Goal: Task Accomplishment & Management: Manage account settings

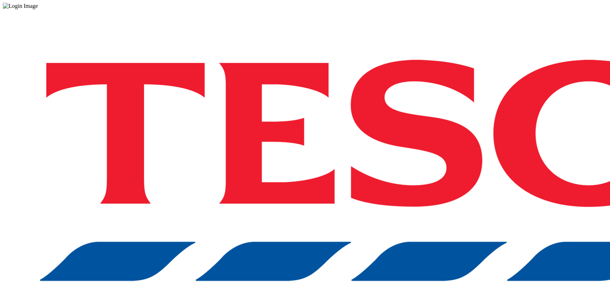
drag, startPoint x: 415, startPoint y: 172, endPoint x: 412, endPoint y: 182, distance: 10.1
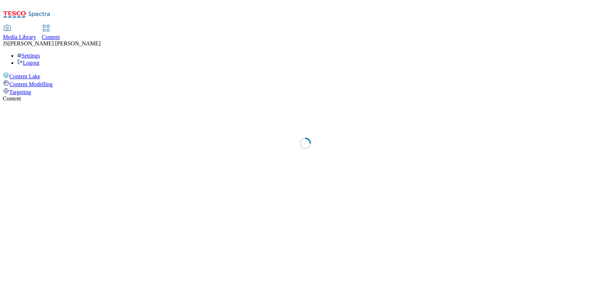
select select "ghs-uk"
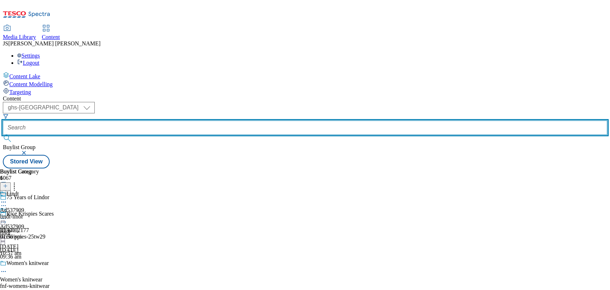
click at [156, 120] on input "text" at bounding box center [305, 127] width 605 height 14
paste input "541630"
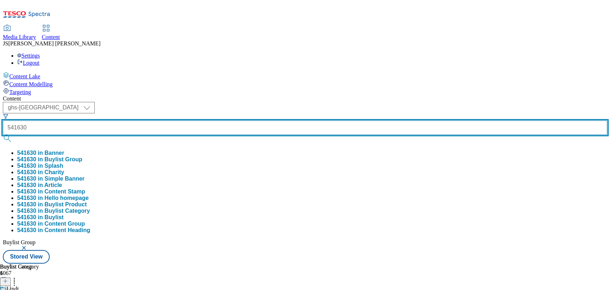
type input "541630"
click at [3, 135] on button "submit" at bounding box center [8, 138] width 10 height 7
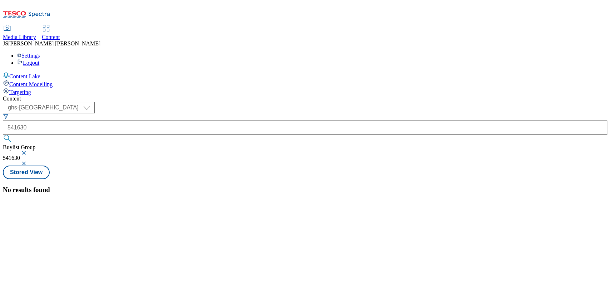
click at [28, 151] on button "button" at bounding box center [24, 153] width 7 height 4
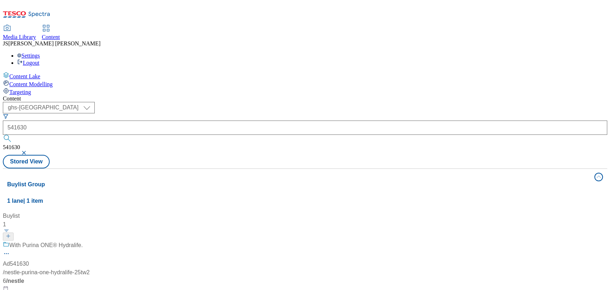
click at [319, 95] on div "Content ( optional ) ghs-roi ghs-uk ghs-uk 541630 541630 Stored View Buylist Gr…" at bounding box center [305, 287] width 605 height 385
click at [92, 241] on div "With Purina ONE® Hydralife." at bounding box center [47, 250] width 89 height 19
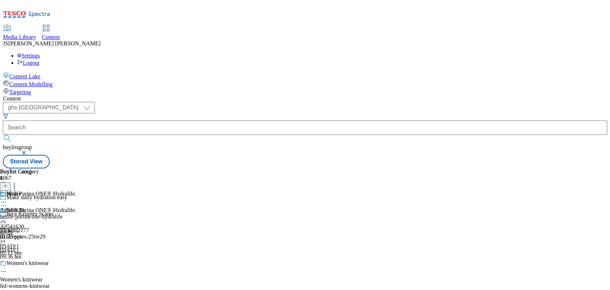
click at [7, 198] on icon at bounding box center [3, 201] width 7 height 7
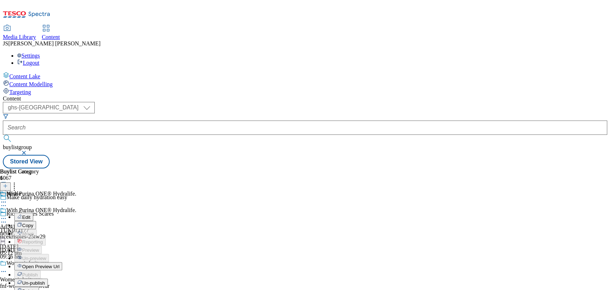
click at [63, 191] on div "Nestle Edit Copy Move Reporting Preview Un-preview Open Preview Url Publish Un-…" at bounding box center [31, 262] width 63 height 143
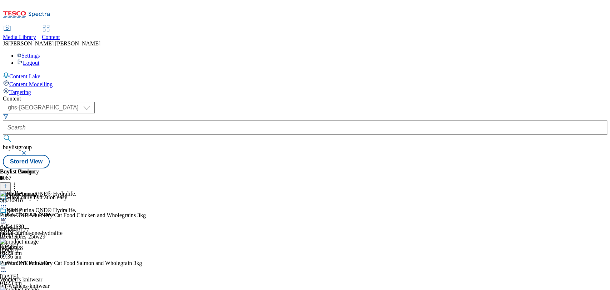
click at [63, 207] on div "Nestle" at bounding box center [31, 215] width 63 height 16
click at [7, 215] on icon at bounding box center [3, 218] width 7 height 7
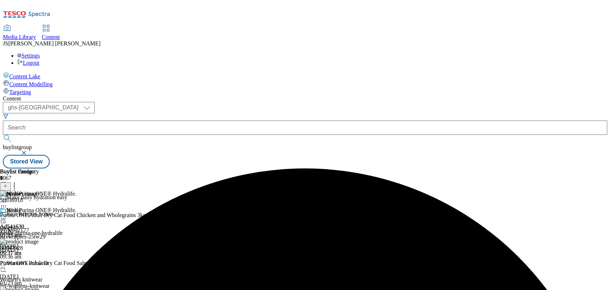
click at [7, 186] on line at bounding box center [6, 186] width 4 height 0
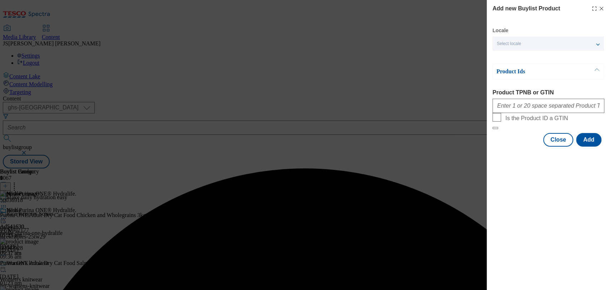
click at [470, 58] on div "Add new Buylist Product Locale Select locale English Welsh Product Ids Product …" at bounding box center [305, 145] width 610 height 290
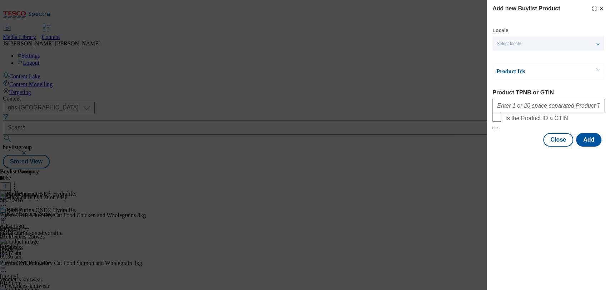
click at [603, 14] on div "Add new Buylist Product Locale Select locale English Welsh Product Ids Product …" at bounding box center [549, 75] width 112 height 142
click at [602, 10] on icon "Modal" at bounding box center [602, 9] width 6 height 6
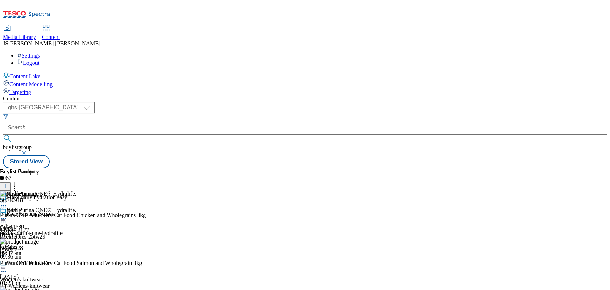
scroll to position [438, 0]
click at [18, 181] on icon at bounding box center [14, 184] width 7 height 7
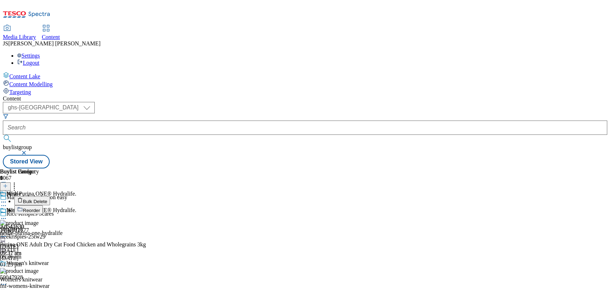
click at [50, 196] on button "Bulk Delete" at bounding box center [32, 200] width 36 height 9
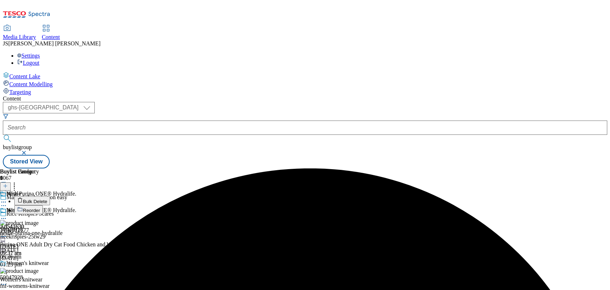
click at [7, 215] on icon at bounding box center [3, 218] width 7 height 7
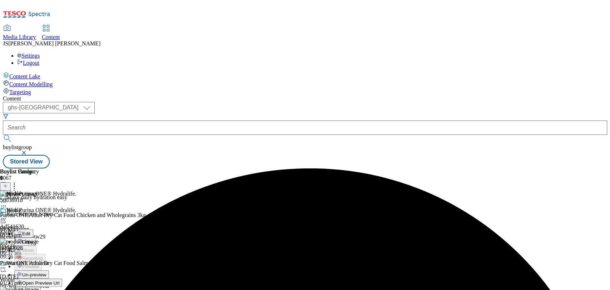
click at [49, 270] on button "Un-preview" at bounding box center [31, 274] width 35 height 8
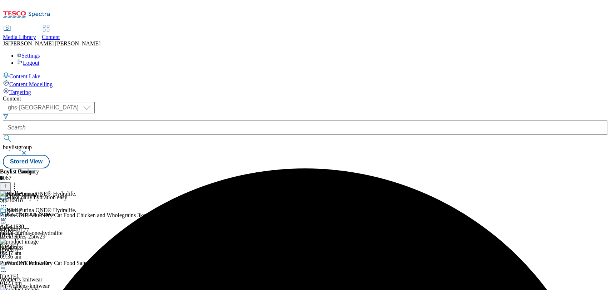
scroll to position [0, 24]
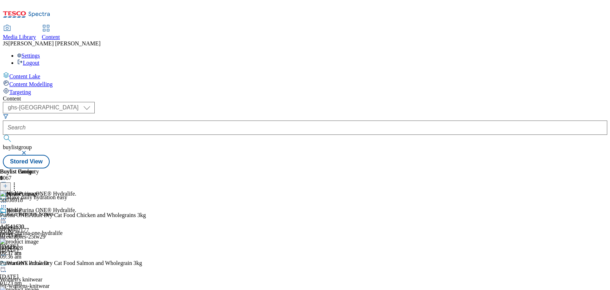
click at [18, 181] on icon at bounding box center [14, 184] width 7 height 7
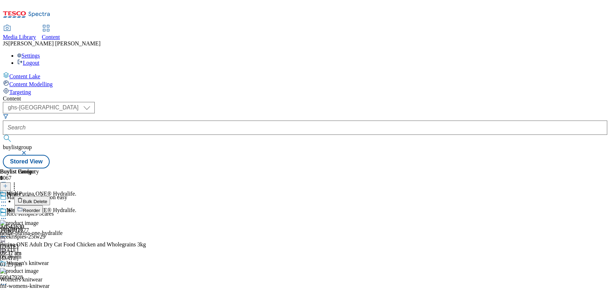
click at [50, 196] on button "Bulk Delete" at bounding box center [32, 200] width 36 height 9
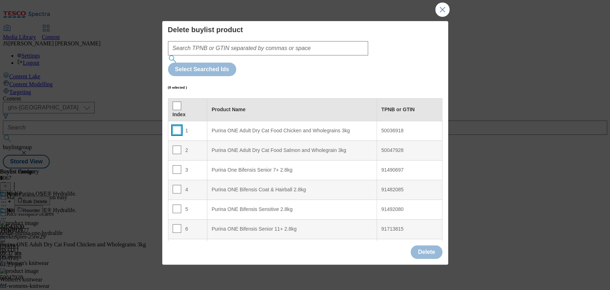
click at [177, 126] on input "Modal" at bounding box center [177, 130] width 9 height 9
checkbox input "true"
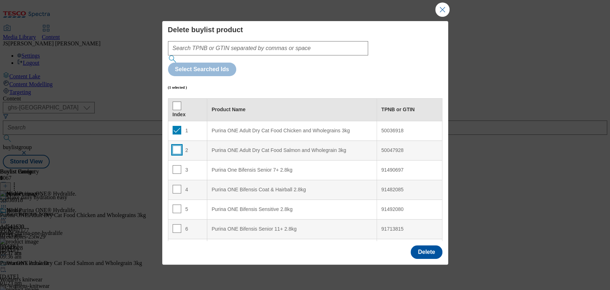
click at [174, 146] on input "Modal" at bounding box center [177, 150] width 9 height 9
checkbox input "true"
click at [180, 160] on td "3" at bounding box center [187, 170] width 39 height 20
click at [180, 165] on div "3" at bounding box center [188, 170] width 30 height 10
click at [176, 102] on span "Modal" at bounding box center [177, 106] width 9 height 9
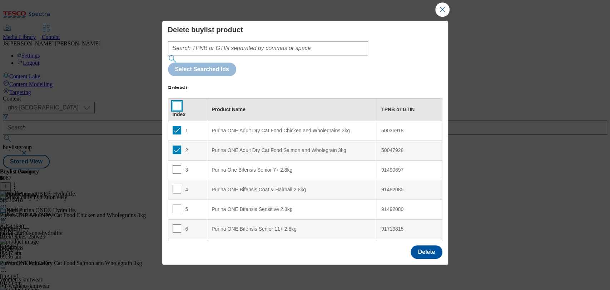
click at [176, 102] on input "Modal" at bounding box center [177, 106] width 9 height 9
checkbox input "true"
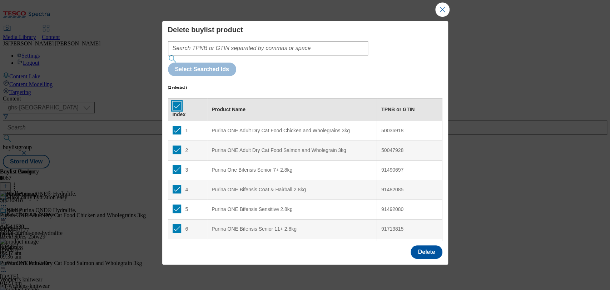
checkbox input "true"
click at [417, 245] on button "Delete" at bounding box center [426, 252] width 31 height 14
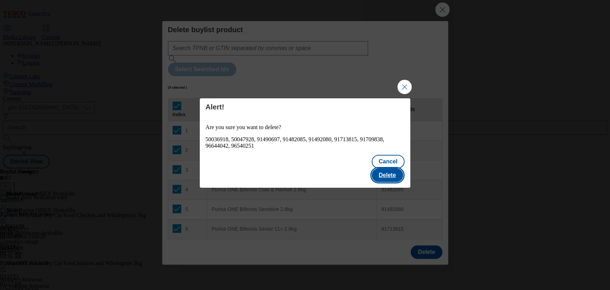
click at [385, 168] on button "Delete" at bounding box center [387, 175] width 31 height 14
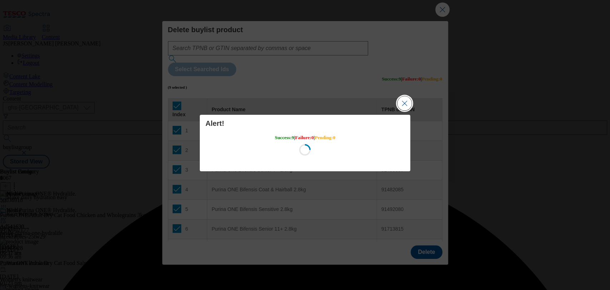
scroll to position [0, 0]
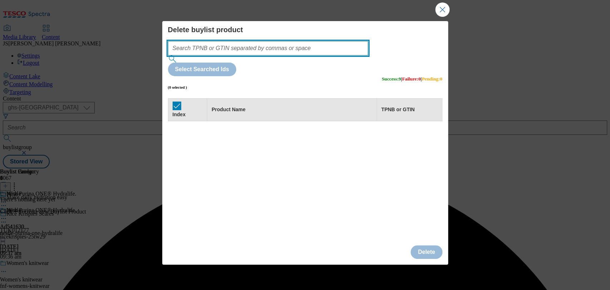
click at [285, 49] on input "Modal" at bounding box center [268, 48] width 201 height 14
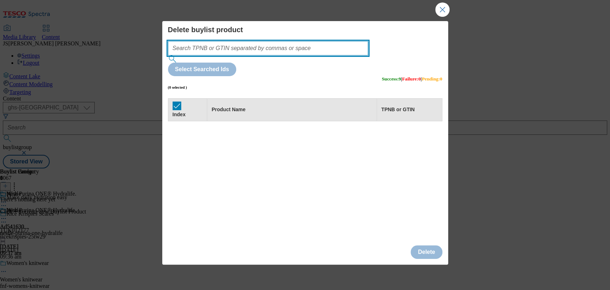
paste input "96644042 96540251 50035378 50033858 50036918 50047928 91307248 91495790 9149069…"
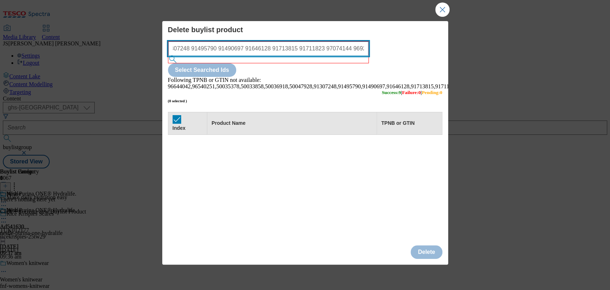
click at [246, 54] on input "96644042 96540251 50035378 50033858 50036918 50047928 91307248 91495790 9149069…" at bounding box center [268, 48] width 201 height 14
drag, startPoint x: 250, startPoint y: 48, endPoint x: 138, endPoint y: 48, distance: 111.9
click at [138, 48] on div "Delete buylist product 96644042 96540251 50035378 50033858 50036918 50047928 91…" at bounding box center [305, 145] width 610 height 290
click at [213, 49] on input "96644042 96540251 50035378 50033858 50036918 50047928 91307248 91495790 9149069…" at bounding box center [268, 48] width 201 height 14
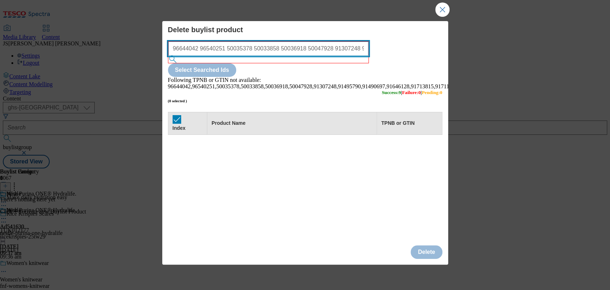
type input "96644042 96540251 50035378 50033858 50036918 50047928 91307248 91495790 9149069…"
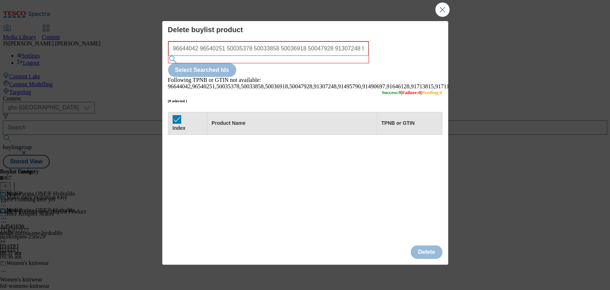
click at [329, 77] on div "Following TPNB or GTIN not available: 96644042,96540251,50035378,50033858,50036…" at bounding box center [305, 83] width 275 height 13
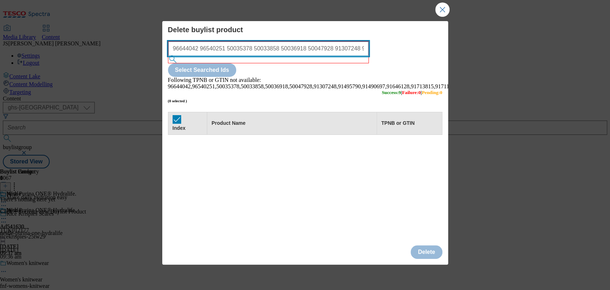
click at [285, 47] on input "96644042 96540251 50035378 50033858 50036918 50047928 91307248 91495790 9149069…" at bounding box center [268, 48] width 201 height 14
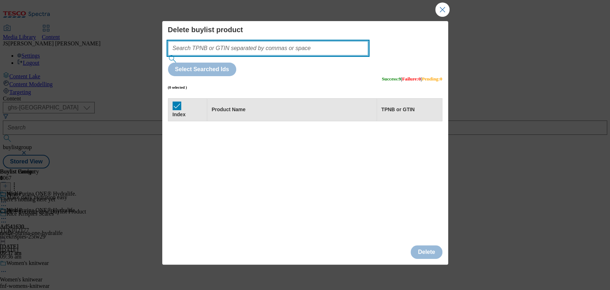
paste input "96644042"
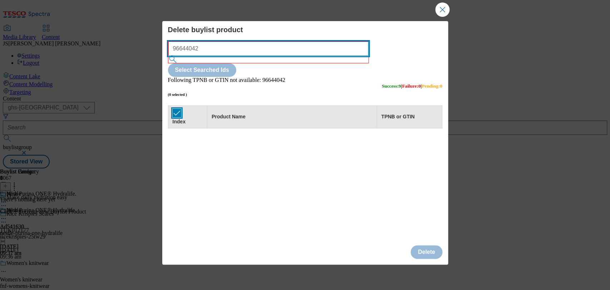
type input "96644042"
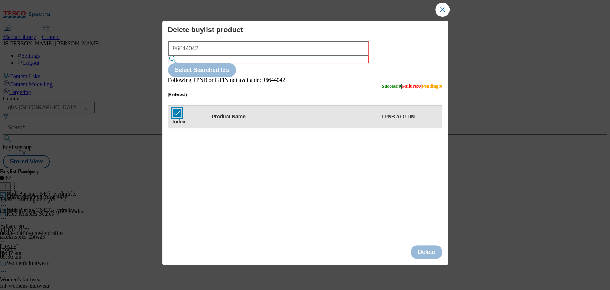
click at [177, 109] on input "Modal" at bounding box center [177, 113] width 9 height 9
click at [174, 109] on input "Modal" at bounding box center [177, 113] width 9 height 9
checkbox input "true"
click at [441, 6] on button "Close Modal" at bounding box center [443, 10] width 14 height 14
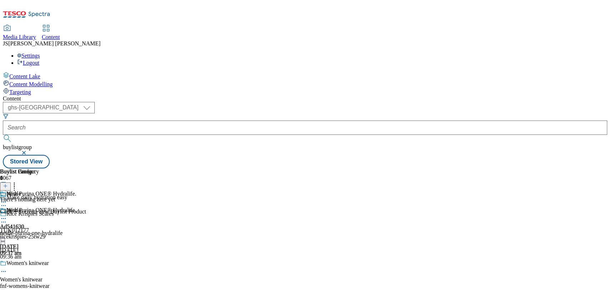
click at [5, 184] on line at bounding box center [5, 186] width 0 height 4
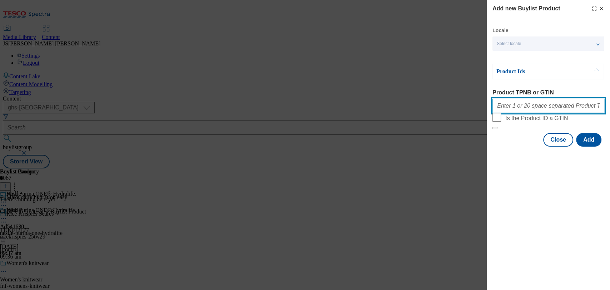
click at [543, 109] on input "Product TPNB or GTIN" at bounding box center [549, 106] width 112 height 14
paste input "96644042"
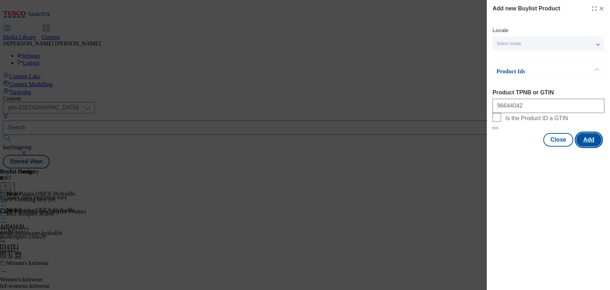
click at [585, 147] on button "Add" at bounding box center [588, 140] width 25 height 14
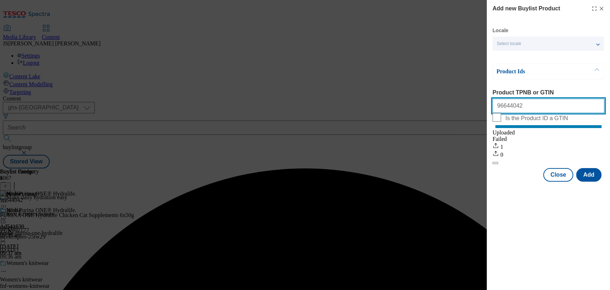
click at [543, 109] on input "96644042" at bounding box center [549, 106] width 112 height 14
paste input "96644042 96540251 50035378 50033858 50036918 50047928 91307248 91495790 9149069…"
paste input "Modal"
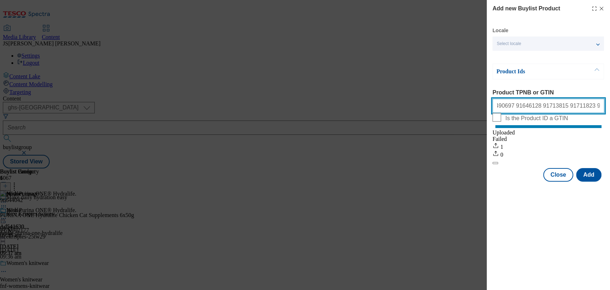
scroll to position [0, 205]
type input "96644042 96540251 50035378 50033858 50036918 50047928 91307248 91495790 9149069…"
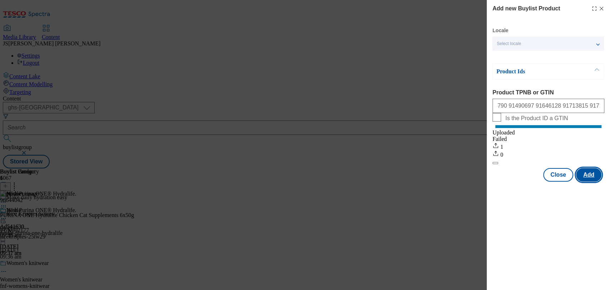
click at [583, 182] on button "Add" at bounding box center [588, 175] width 25 height 14
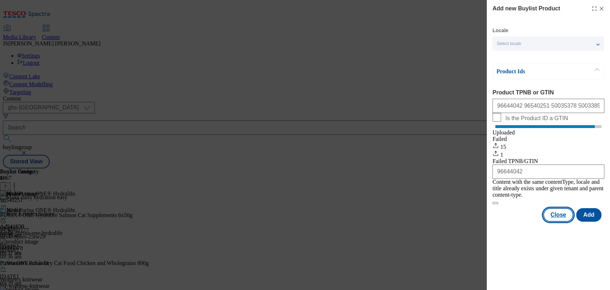
click at [559, 212] on button "Close" at bounding box center [558, 215] width 30 height 14
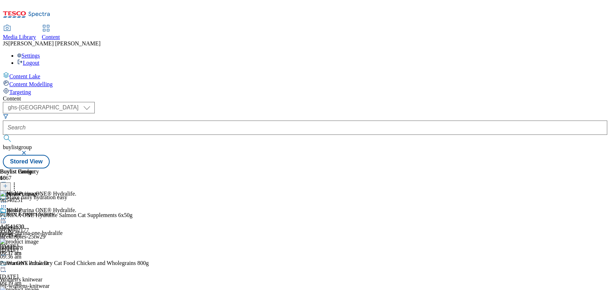
scroll to position [0, 24]
click at [15, 185] on circle at bounding box center [14, 185] width 1 height 1
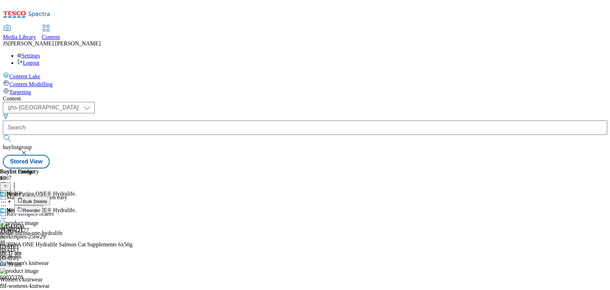
click at [40, 208] on span "Reorder" at bounding box center [31, 210] width 17 height 5
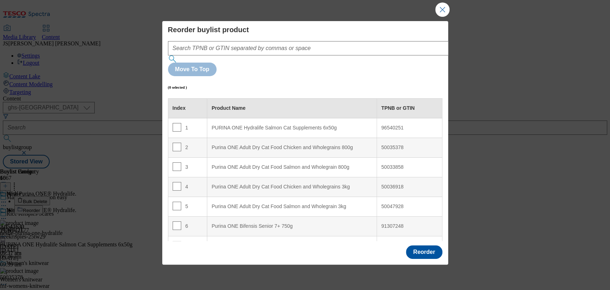
scroll to position [169, 0]
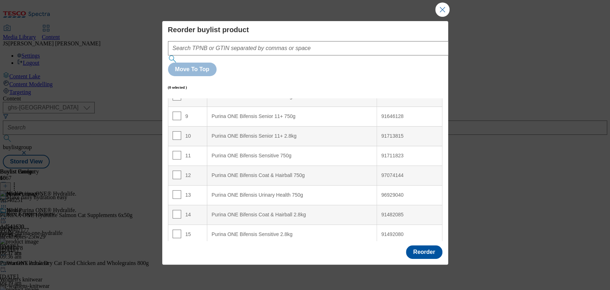
click at [173, 249] on span "Modal" at bounding box center [177, 253] width 9 height 9
click at [177, 249] on input "Modal" at bounding box center [177, 253] width 9 height 9
checkbox input "true"
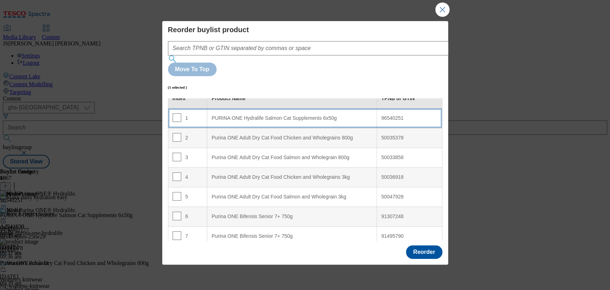
scroll to position [0, 0]
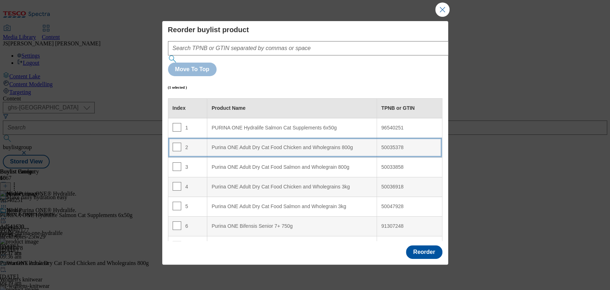
click at [181, 143] on div "2" at bounding box center [188, 148] width 30 height 10
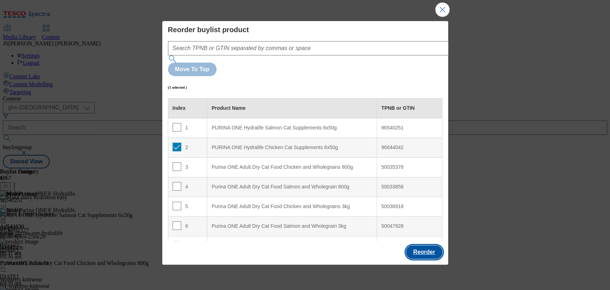
click at [424, 251] on button "Reorder" at bounding box center [424, 252] width 36 height 14
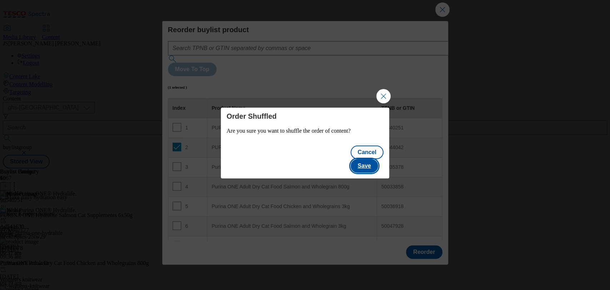
click at [370, 162] on button "Save" at bounding box center [365, 166] width 28 height 14
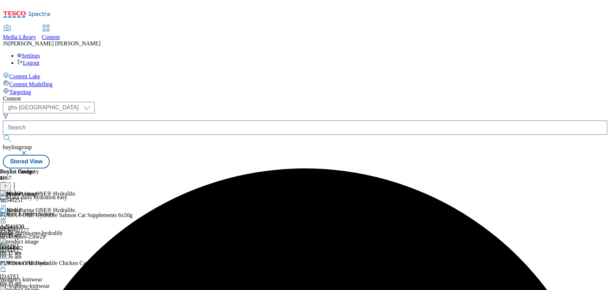
click at [63, 215] on div at bounding box center [31, 219] width 63 height 9
click at [63, 262] on li "Preview" at bounding box center [38, 266] width 48 height 8
click at [7, 215] on icon at bounding box center [3, 218] width 7 height 7
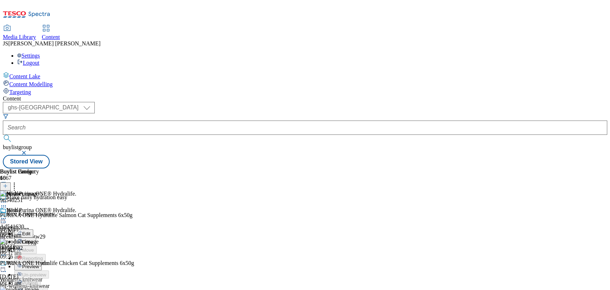
click at [39, 264] on span "Preview" at bounding box center [30, 266] width 17 height 5
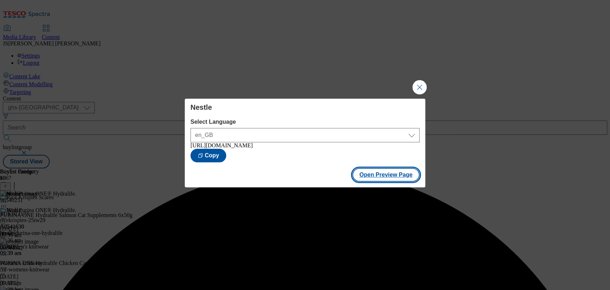
click at [394, 181] on button "Open Preview Page" at bounding box center [387, 175] width 68 height 14
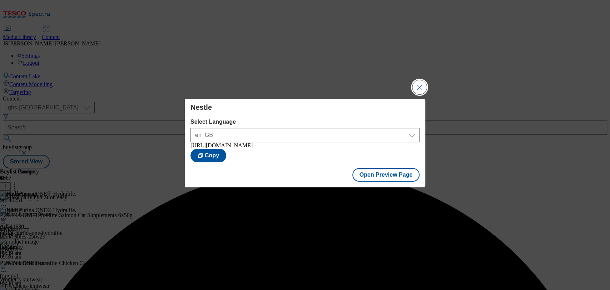
click at [416, 87] on button "Close Modal" at bounding box center [420, 87] width 14 height 14
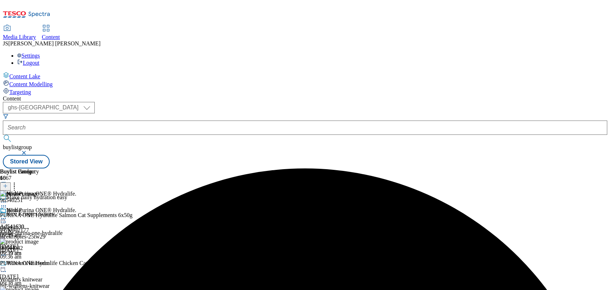
click at [7, 215] on icon at bounding box center [3, 218] width 7 height 7
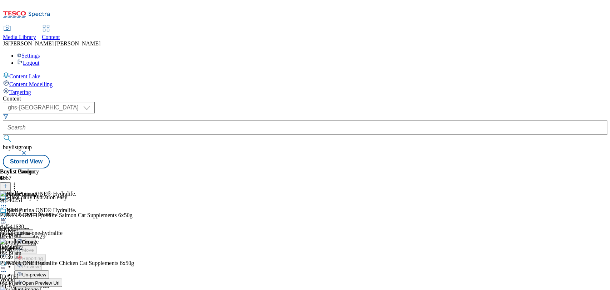
click at [38, 289] on span "Publish" at bounding box center [30, 291] width 16 height 5
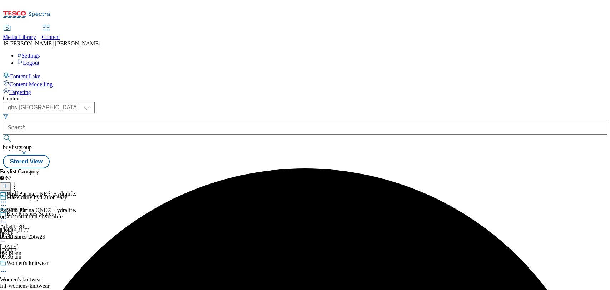
click at [523, 168] on div "Buylist Group 6067 Make daily hydration easy Rice Krispies Scares TUK012177 ric…" at bounding box center [305, 168] width 605 height 0
